Goal: Information Seeking & Learning: Learn about a topic

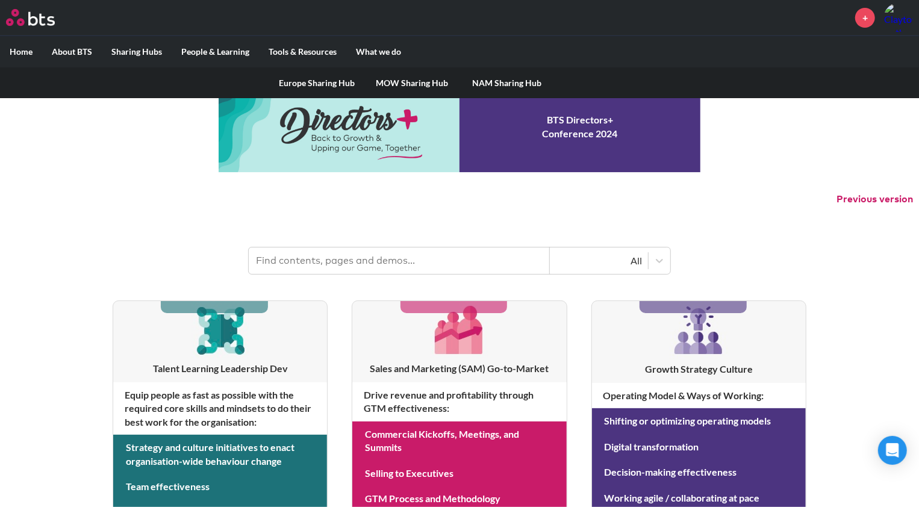
click at [119, 48] on label "Sharing Hubs" at bounding box center [137, 51] width 70 height 31
click at [0, 0] on input "Sharing Hubs" at bounding box center [0, 0] width 0 height 0
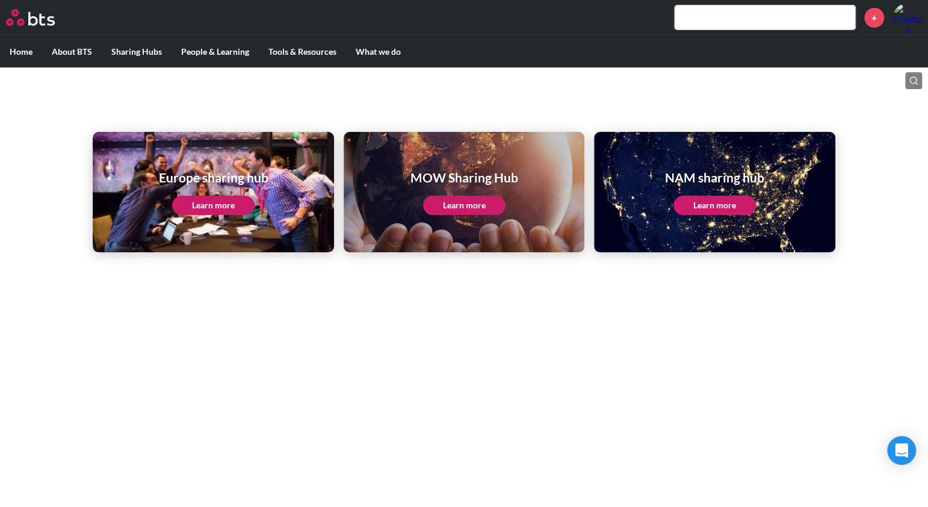
click at [450, 206] on link "Learn more" at bounding box center [464, 205] width 82 height 19
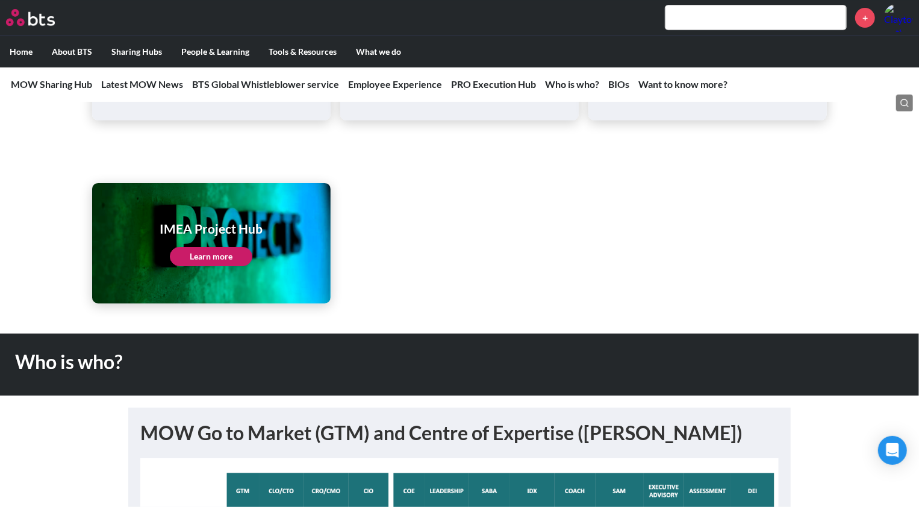
scroll to position [2527, 0]
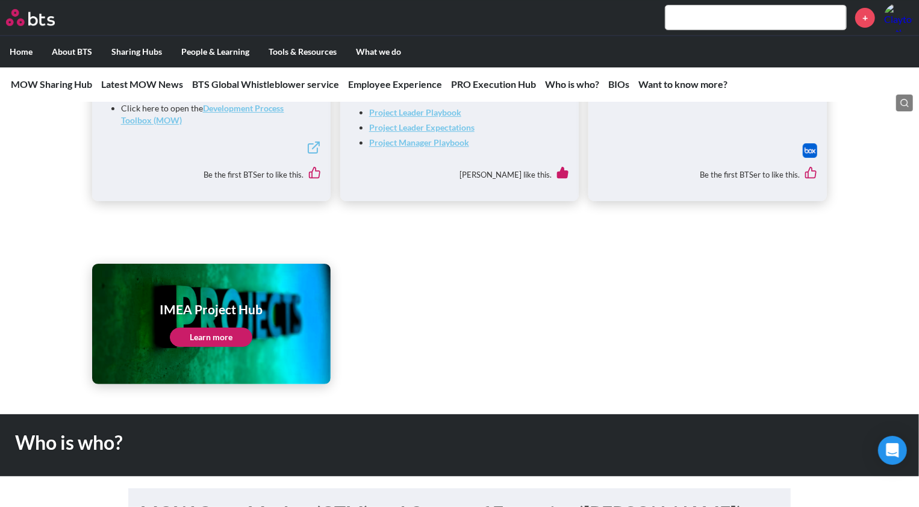
click at [225, 337] on link "Learn more" at bounding box center [211, 336] width 82 height 19
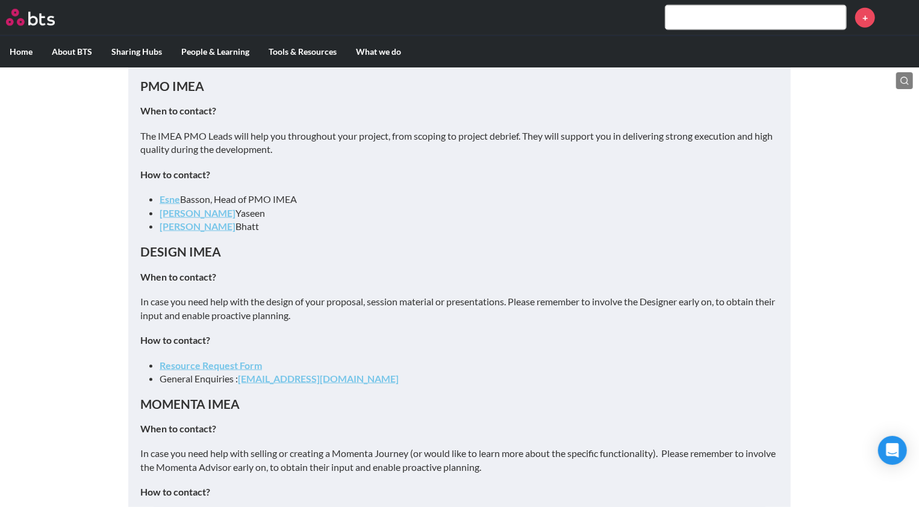
scroll to position [1083, 0]
